Goal: Task Accomplishment & Management: Complete application form

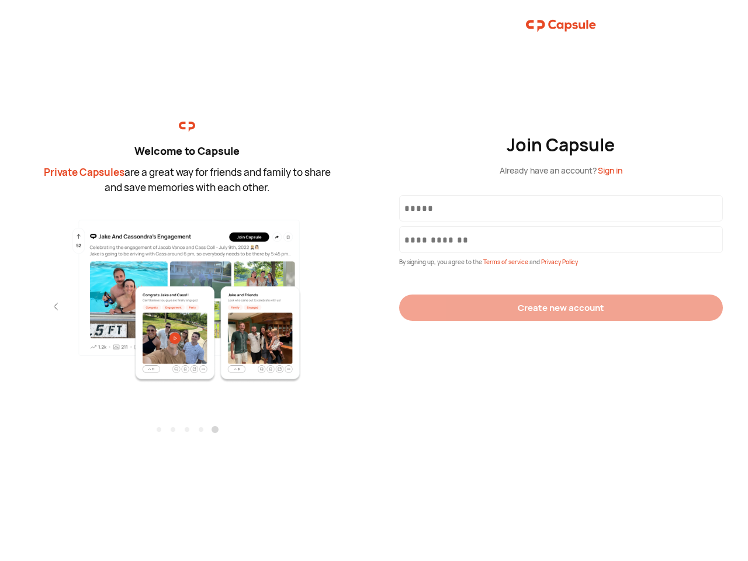
click at [374, 281] on div "Join Capsule Already have an account? Sign in By signing up, you agree to the T…" at bounding box center [561, 280] width 374 height 561
click at [187, 296] on img at bounding box center [187, 300] width 255 height 165
click at [0, 306] on div "Welcome to Capsule Private Capsules are a great way for friends and family to s…" at bounding box center [187, 280] width 374 height 561
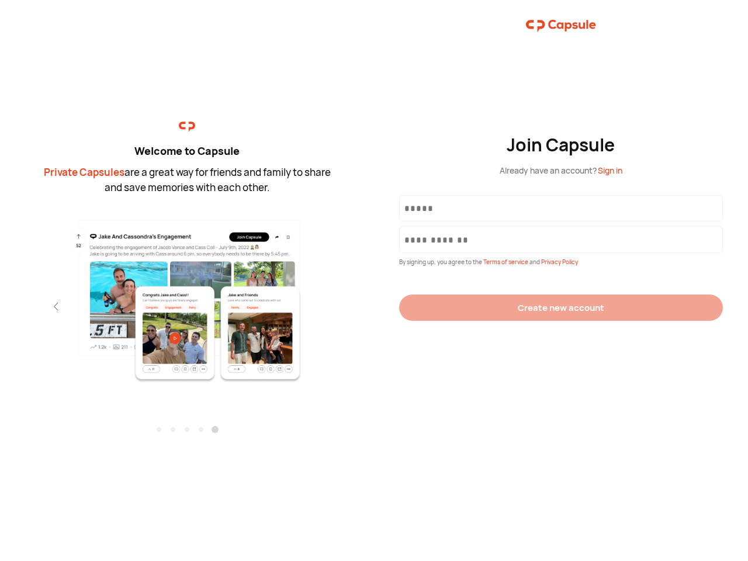
click at [0, 306] on div "Welcome to Capsule Private Capsules are a great way for friends and family to s…" at bounding box center [187, 280] width 374 height 561
click at [35, 306] on div "Welcome to Capsule Private Capsules are a great way for friends and family to s…" at bounding box center [187, 280] width 374 height 561
